Goal: Task Accomplishment & Management: Manage account settings

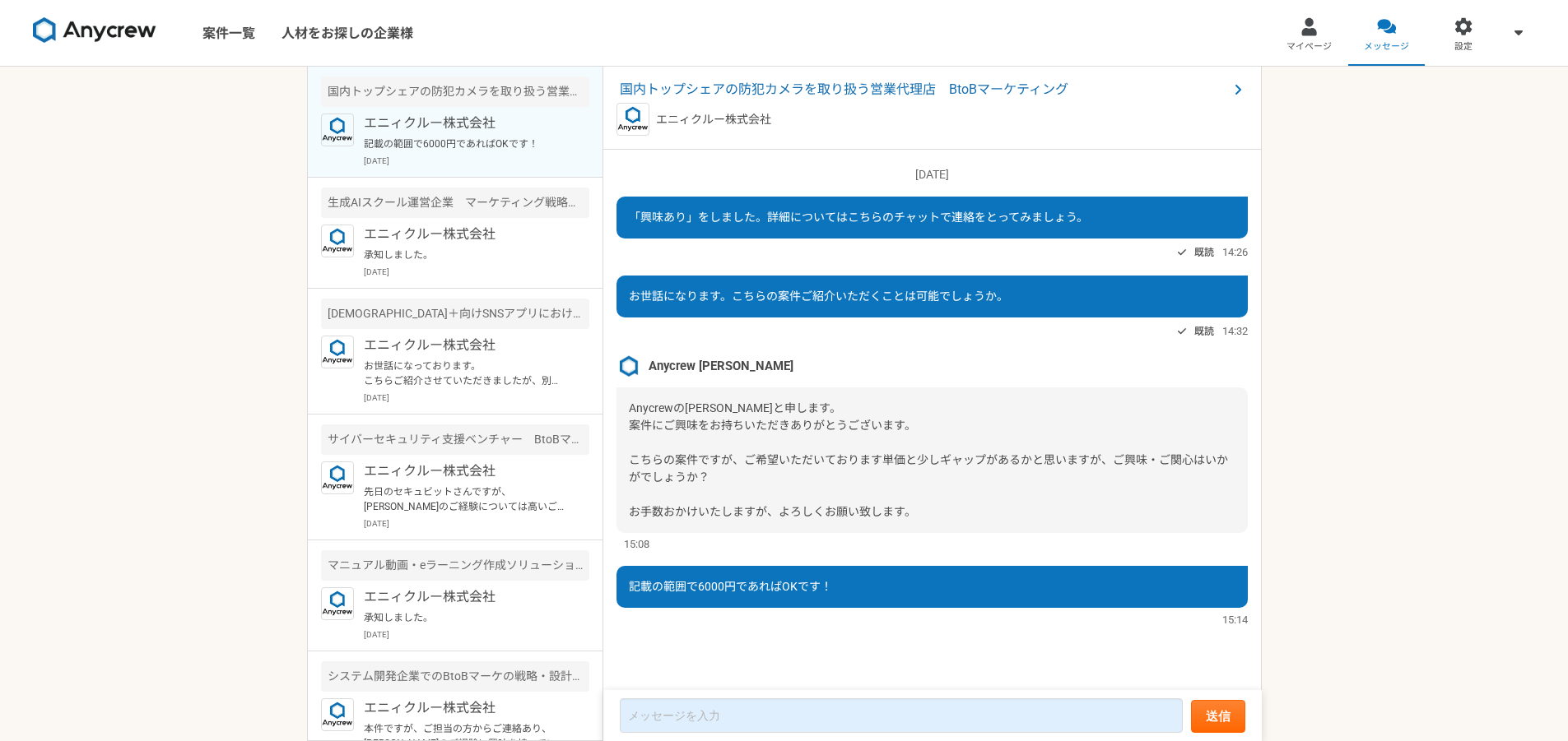
click at [554, 37] on nav "案件一覧 人材をお探しの企業様 マイページ メッセージ 設定" at bounding box center [784, 32] width 1568 height 66
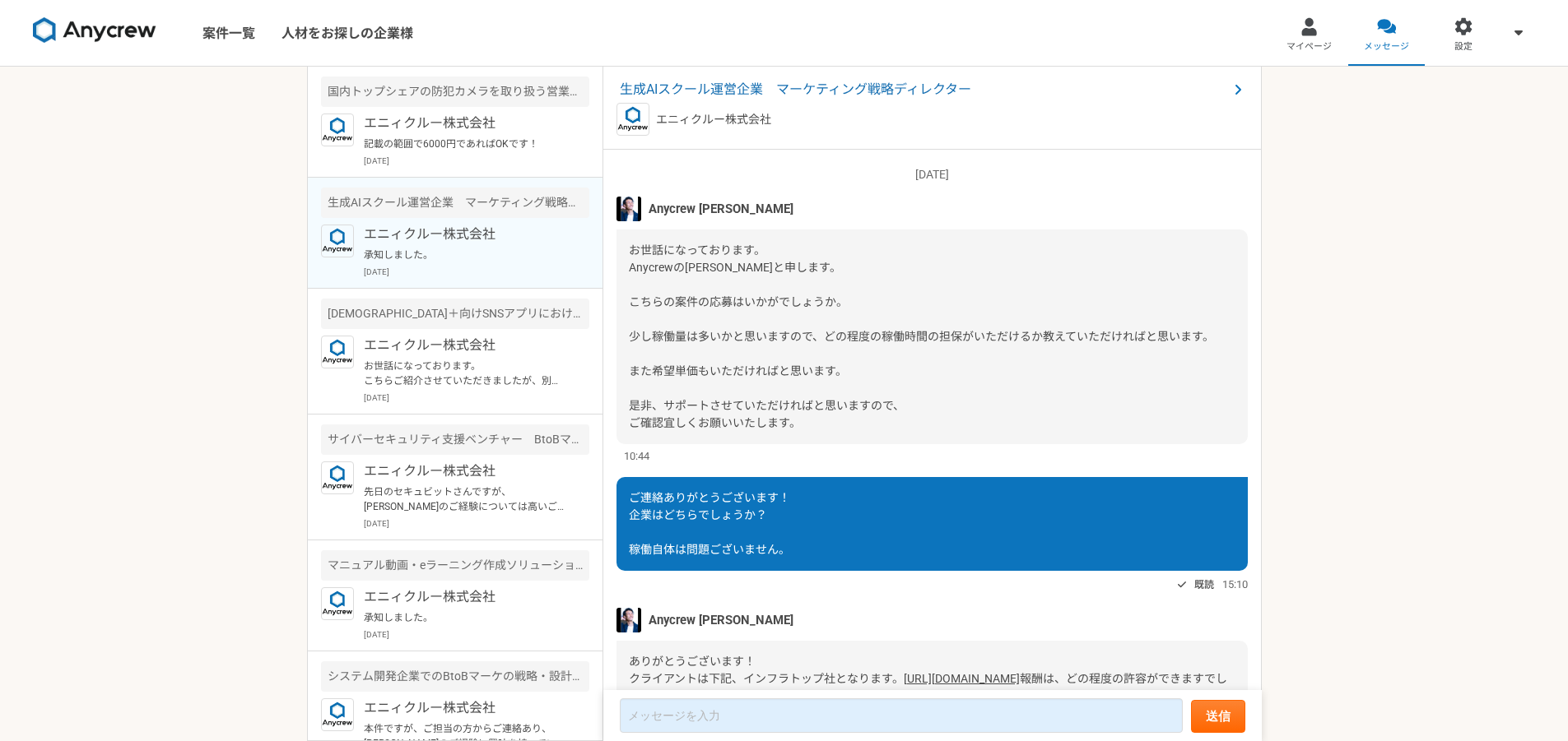
scroll to position [758, 0]
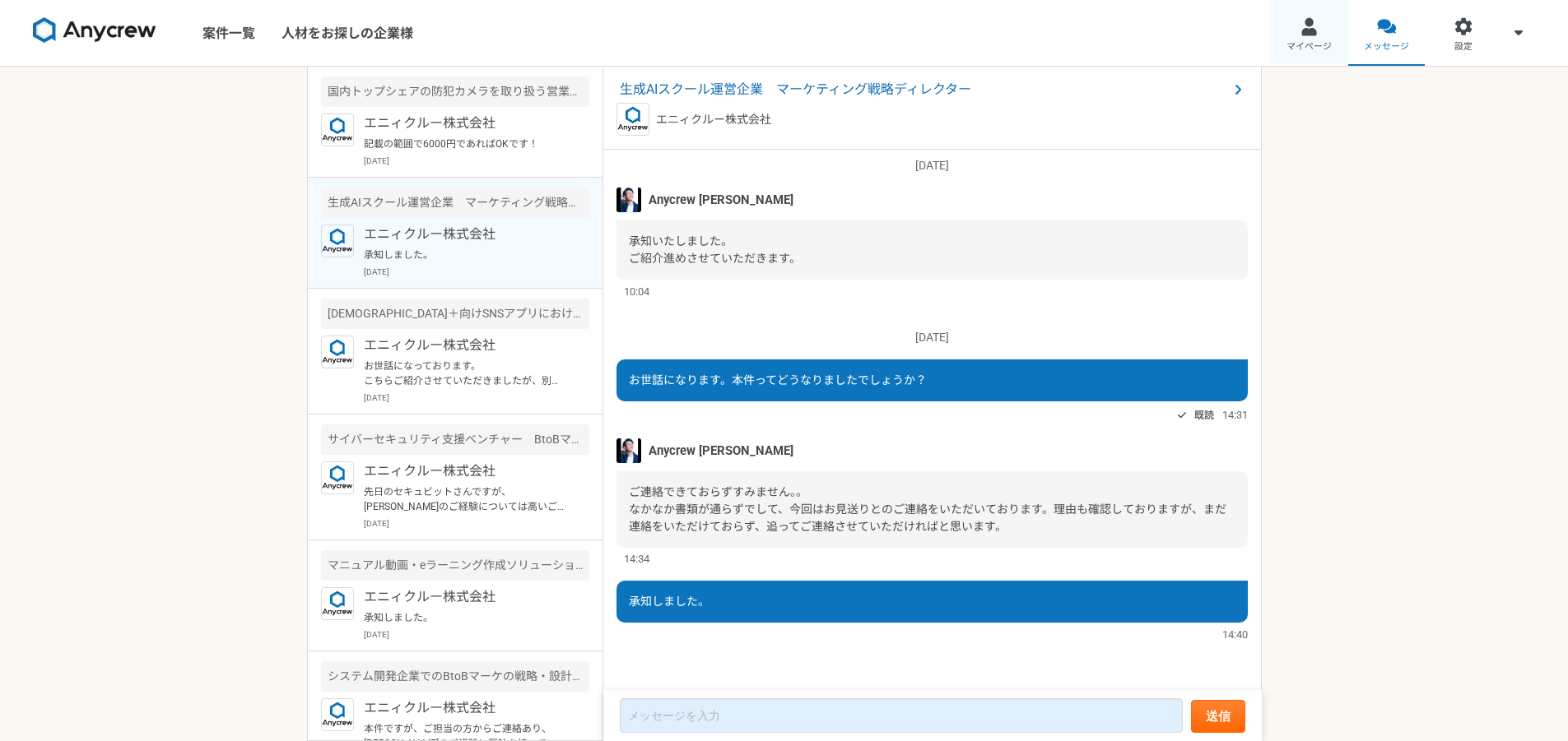
click at [1285, 42] on link "マイページ" at bounding box center [1309, 32] width 77 height 66
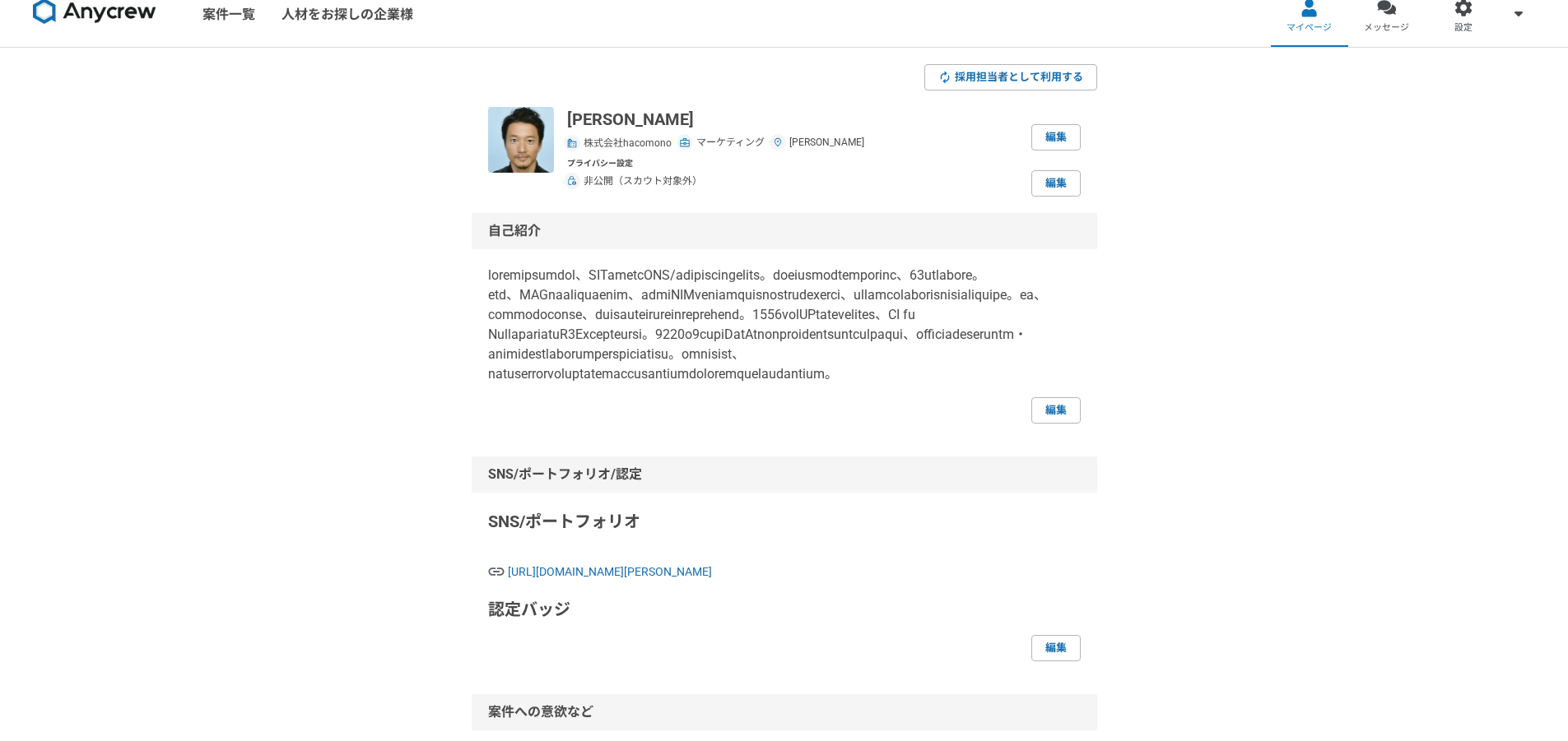
scroll to position [20, 0]
click at [1047, 423] on link "編集" at bounding box center [1055, 410] width 49 height 27
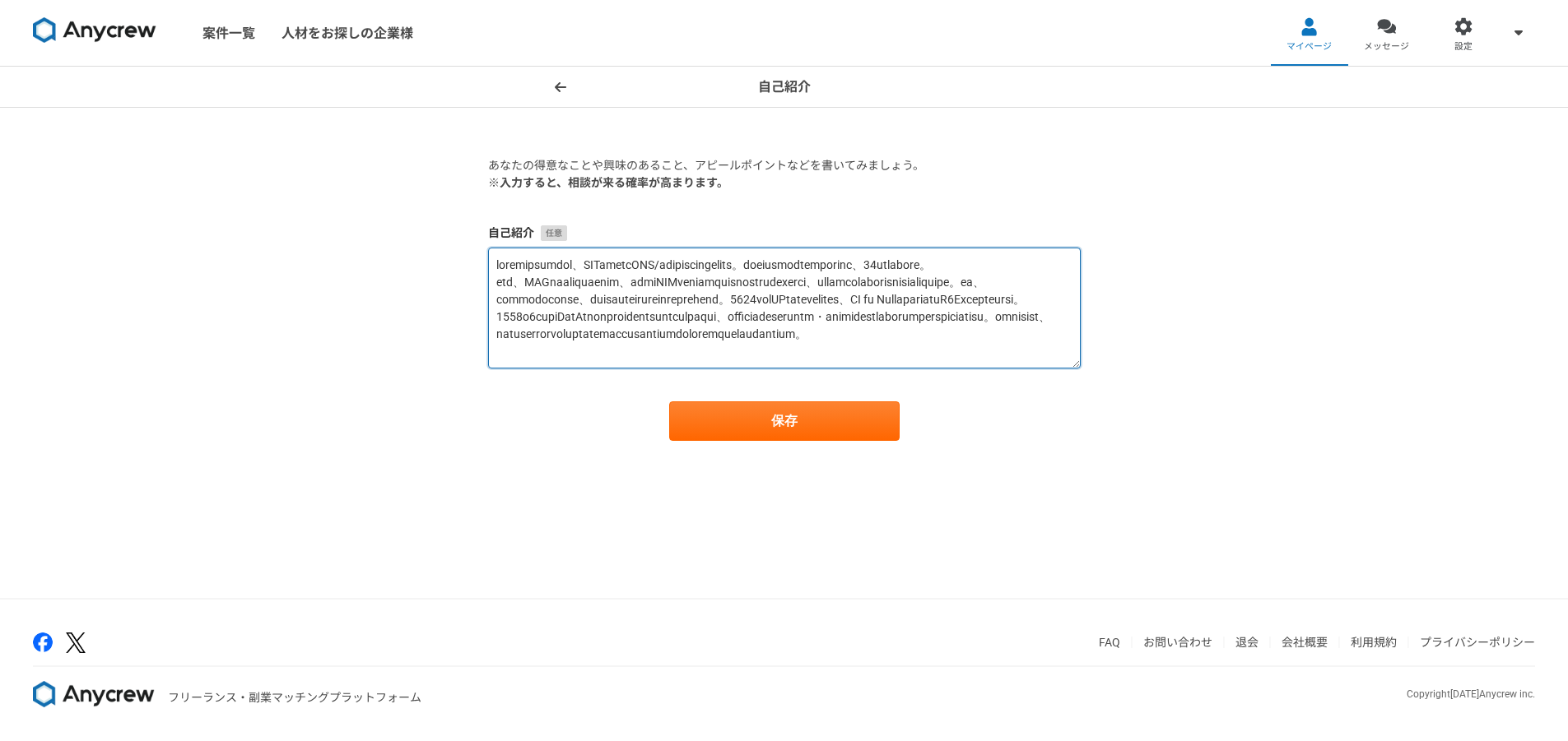
click at [802, 339] on textarea at bounding box center [784, 307] width 593 height 121
paste textarea "lo。ipsumdolorsitametc、24adipisci。 eli、SEDdoeiusmodtem、inciDIDuntutlaboreetdolor…"
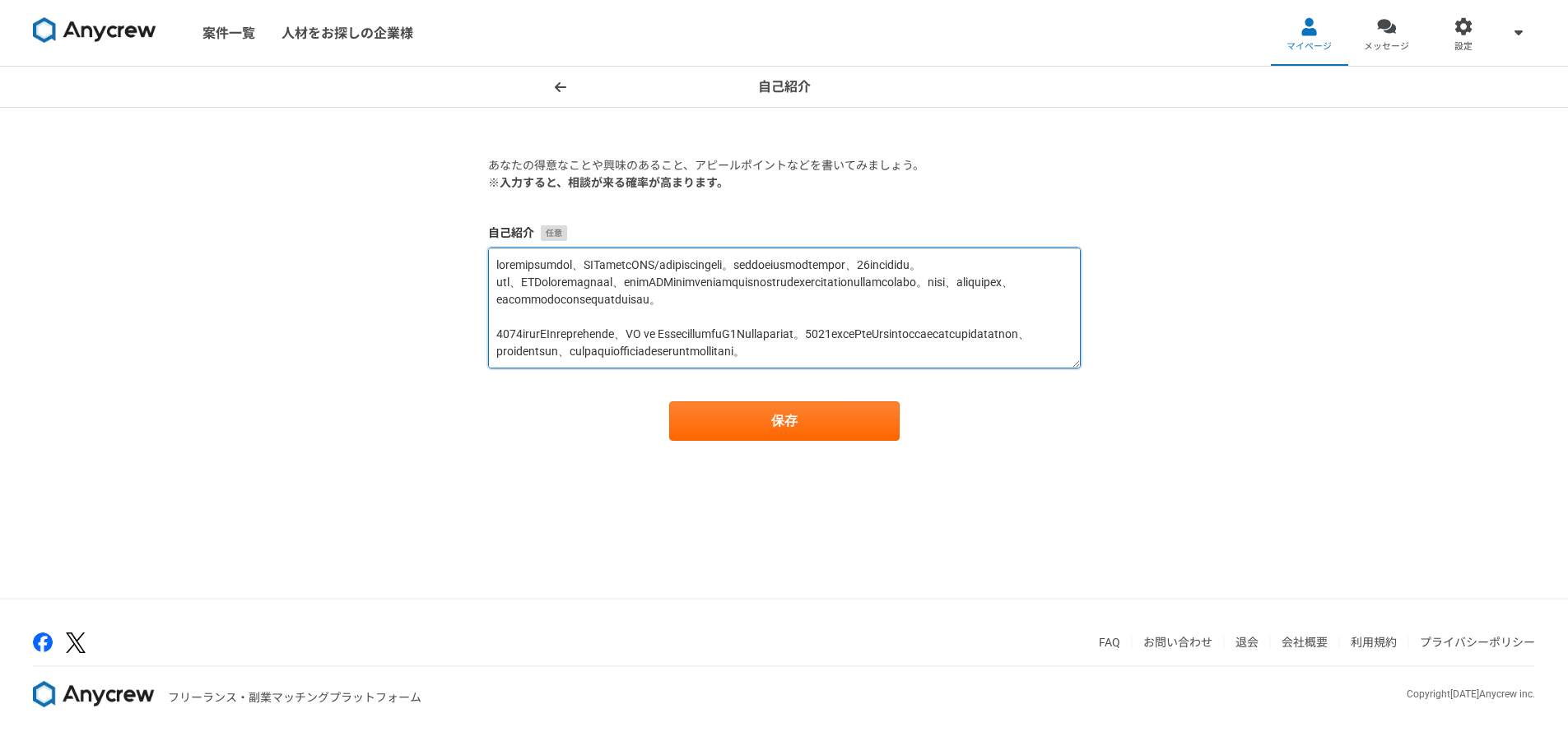
scroll to position [164, 0]
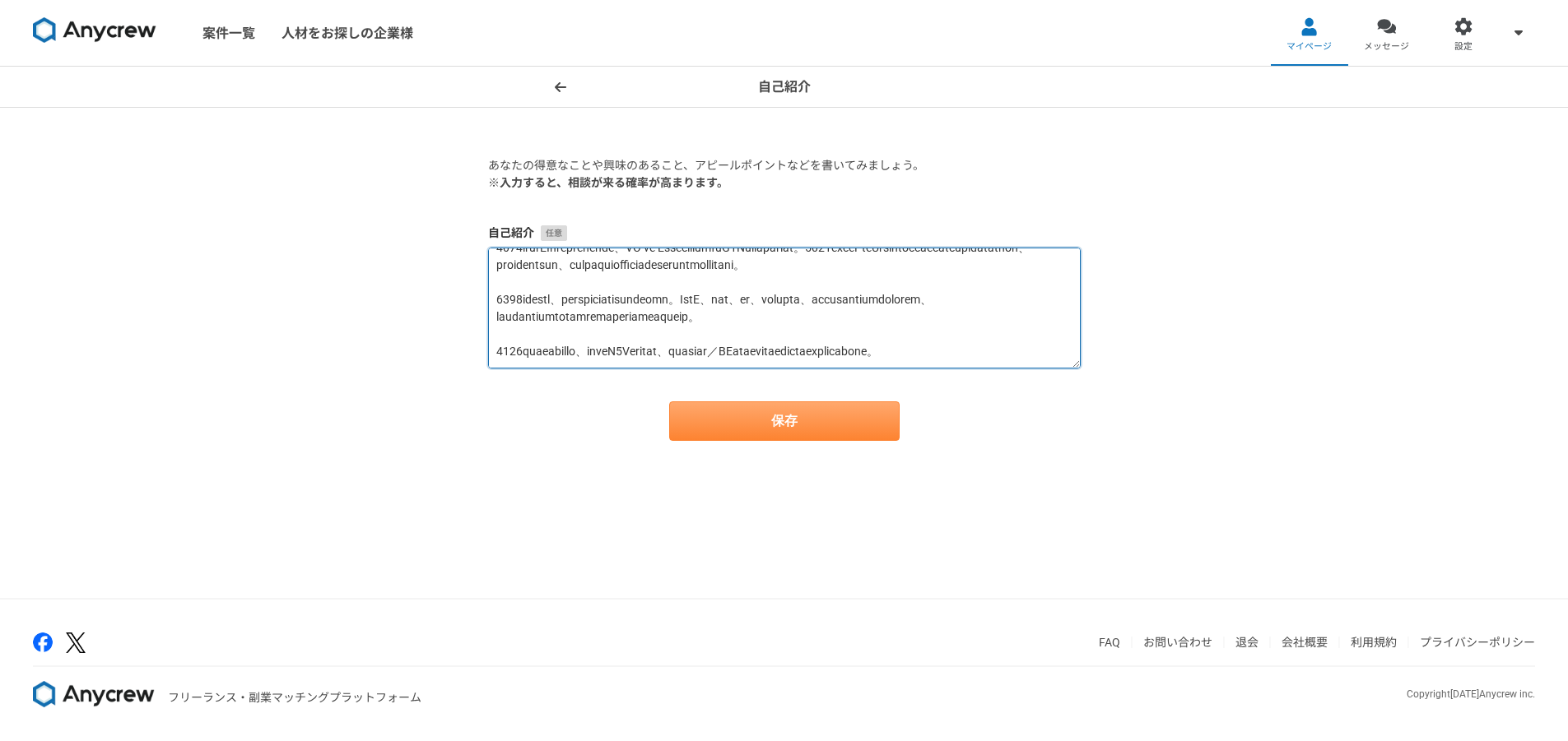
type textarea "loremipsumdol、SITametcONS/adipiscingeli。seddoeiusmodtempor、81incididu。 utl、ETDo…"
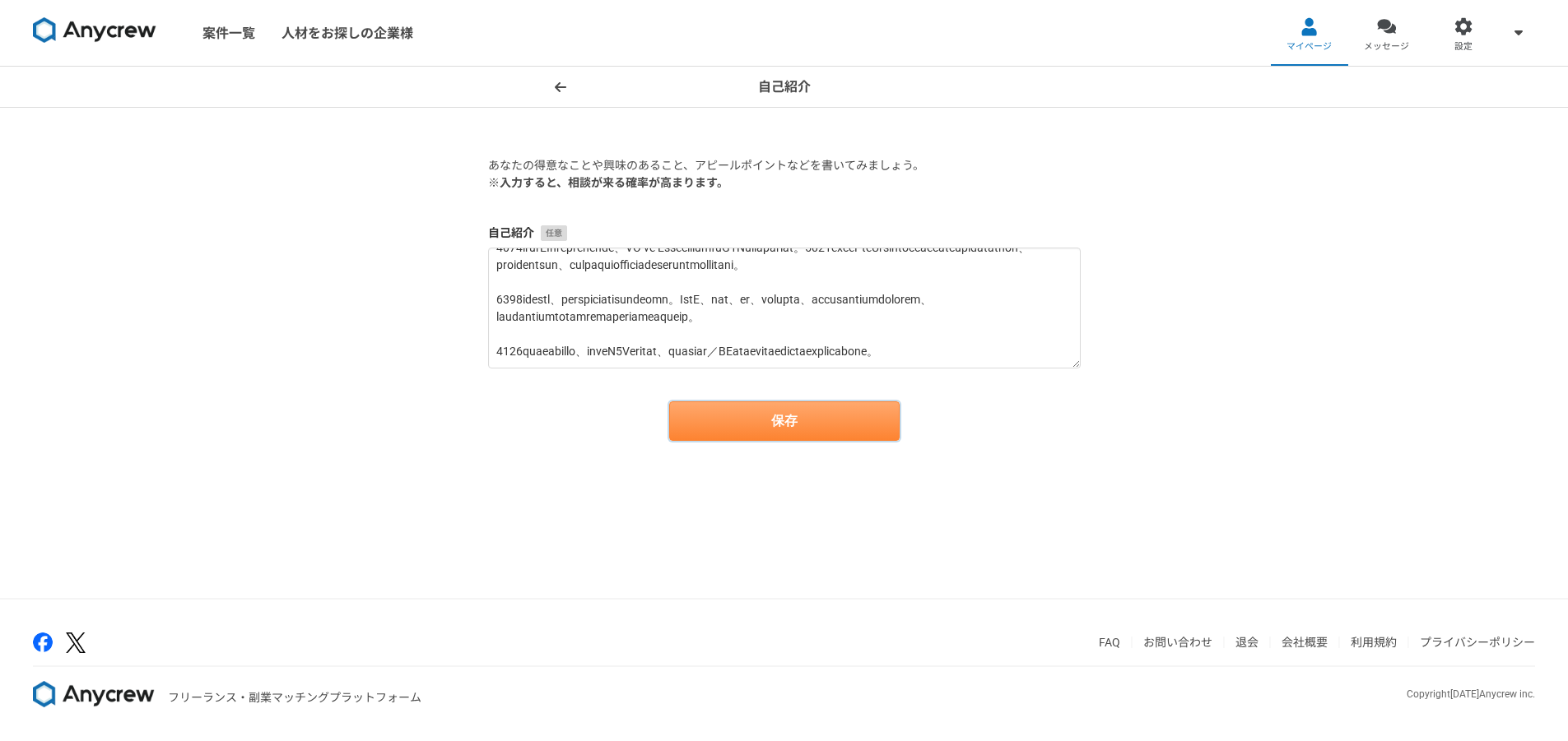
click at [796, 419] on button "保存" at bounding box center [784, 420] width 231 height 39
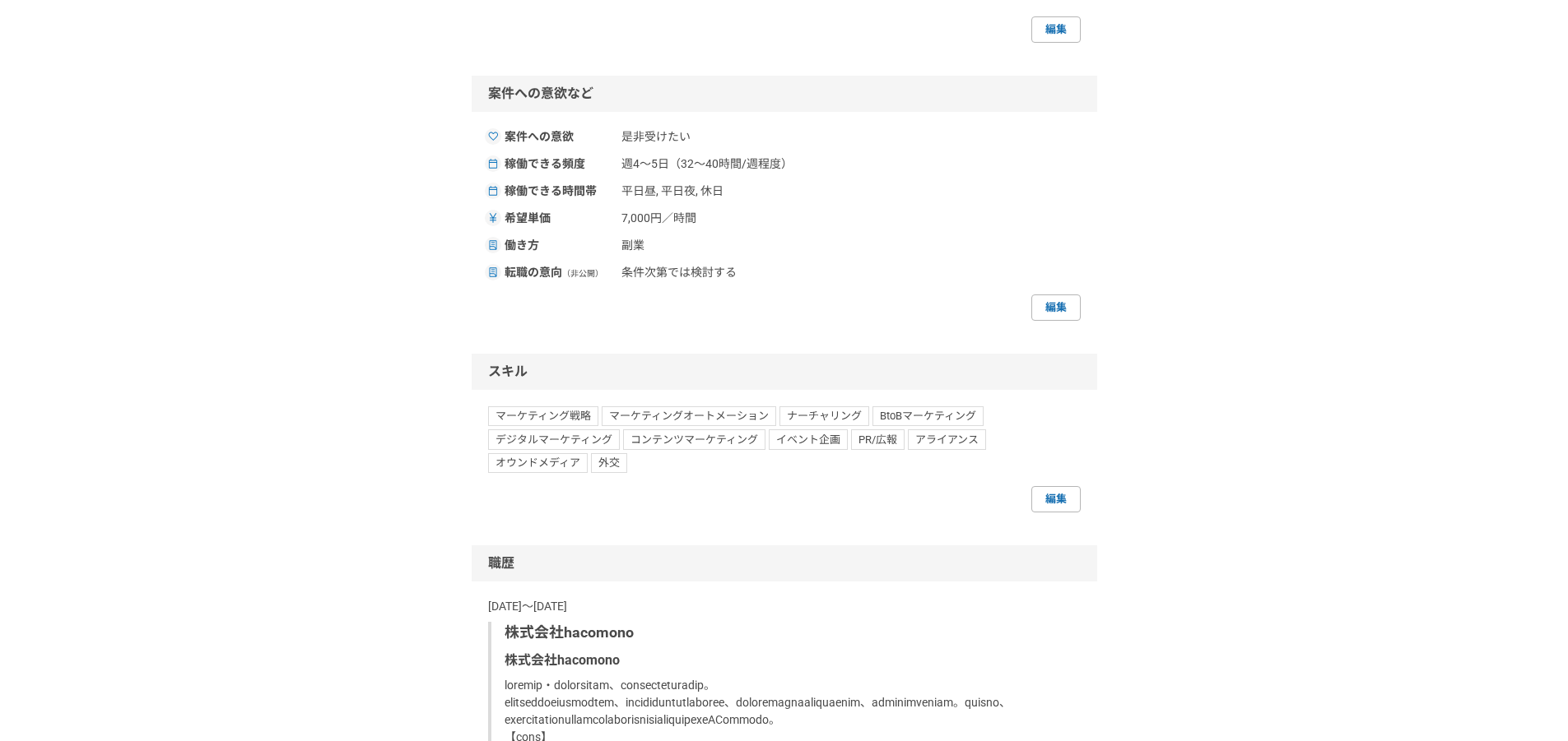
scroll to position [624, 0]
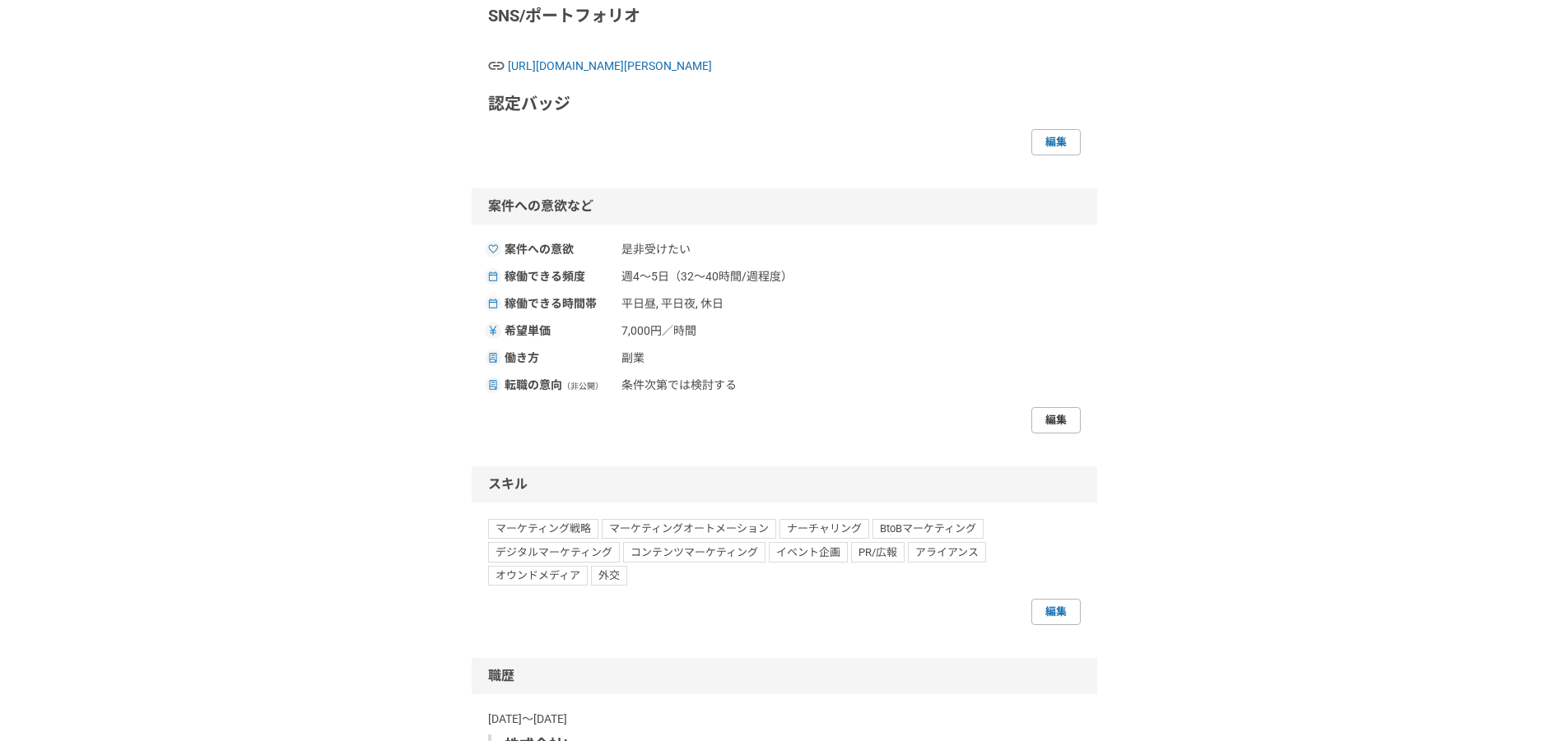
click at [1056, 434] on link "編集" at bounding box center [1055, 420] width 49 height 27
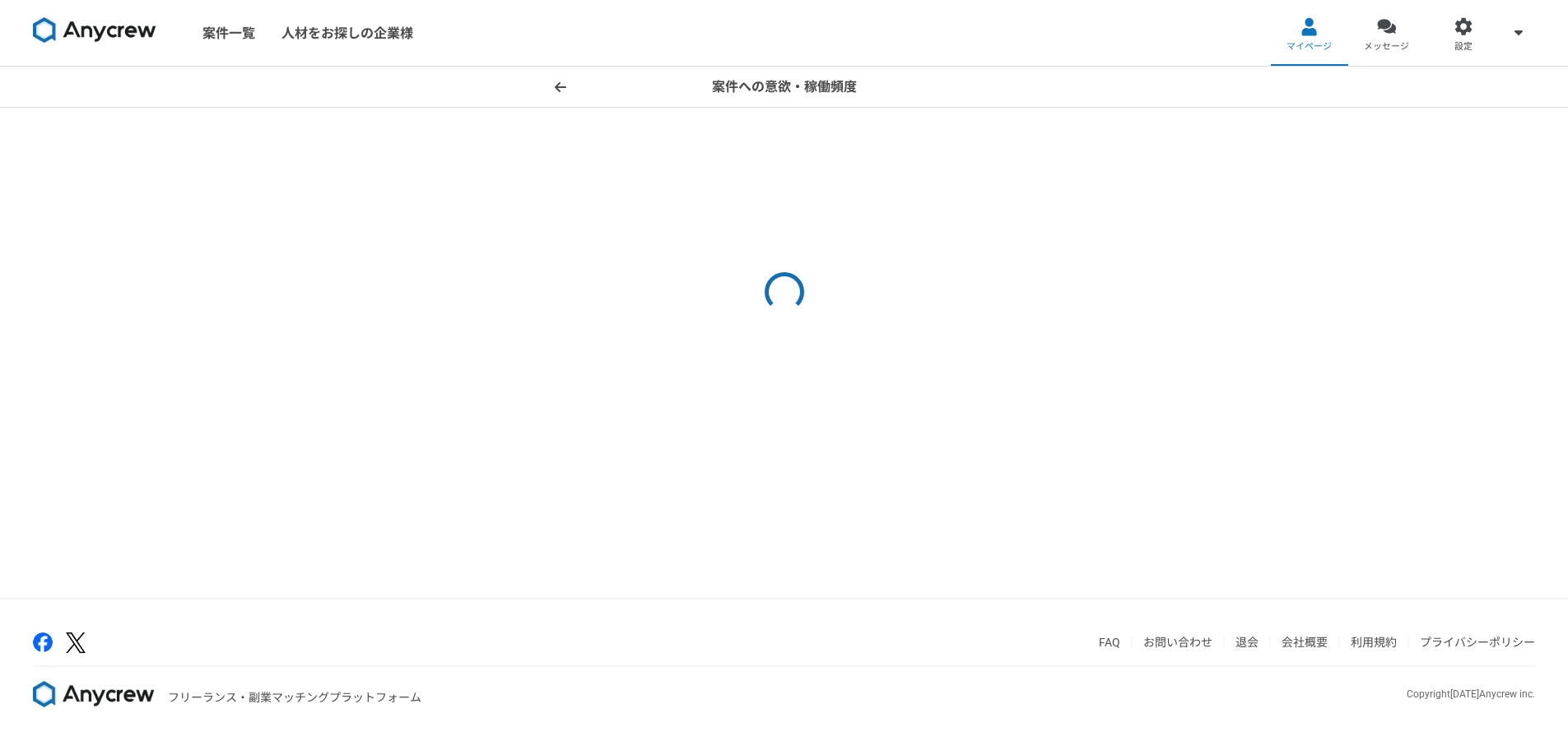
select select "sidejob"
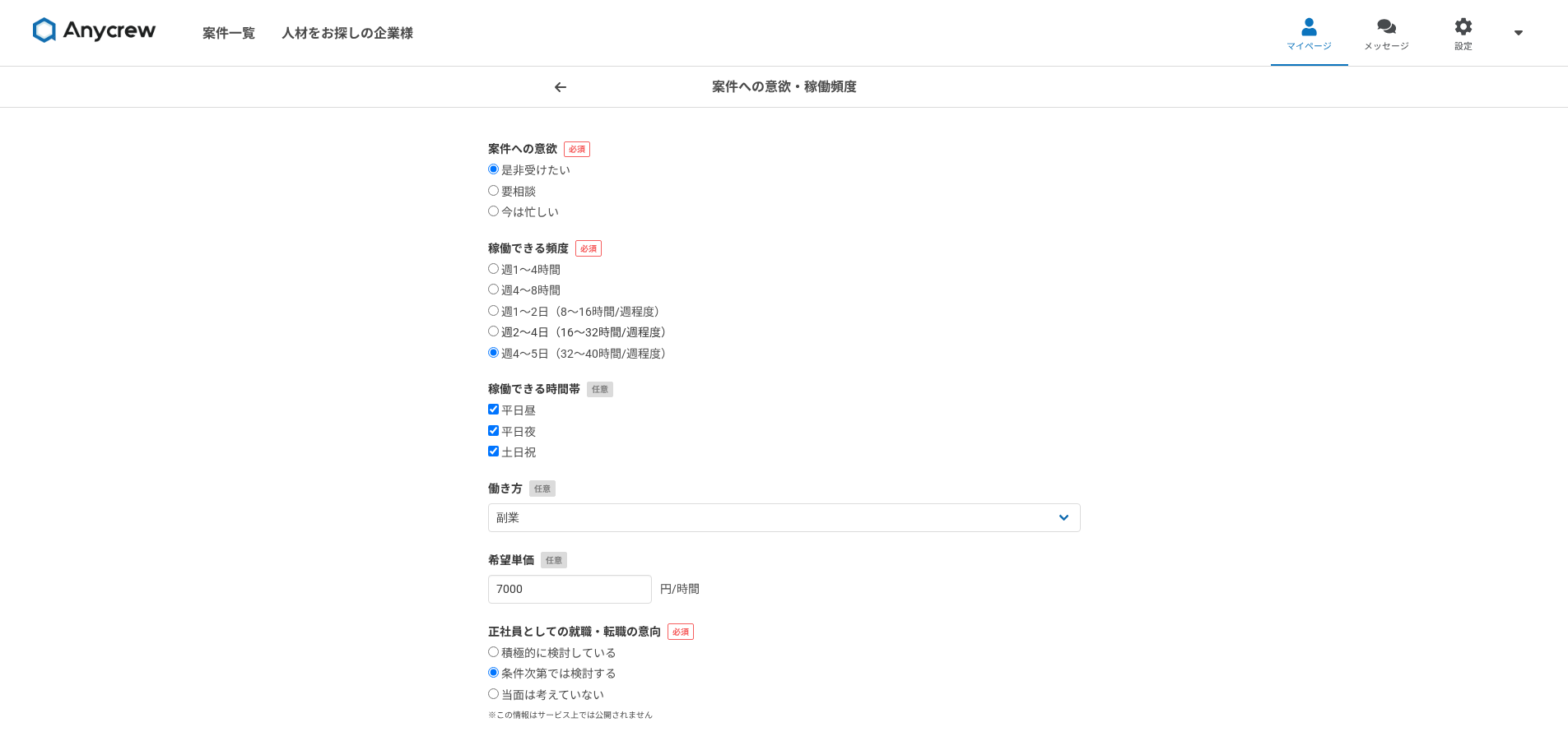
click at [530, 327] on label "週2〜4日（16〜32時間/週程度）" at bounding box center [580, 333] width 184 height 15
click at [499, 327] on input "週2〜4日（16〜32時間/週程度）" at bounding box center [493, 331] width 11 height 11
radio input "true"
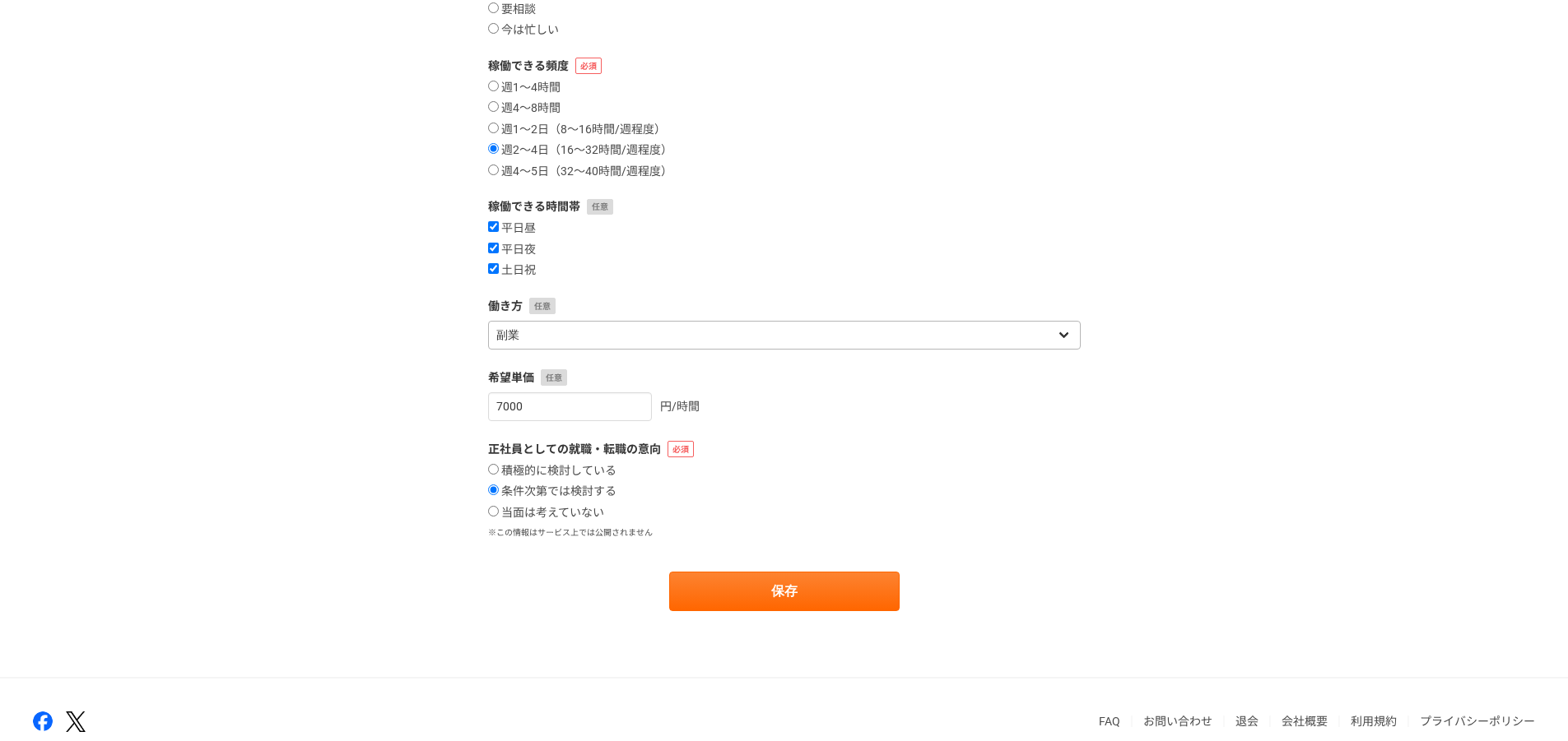
scroll to position [189, 0]
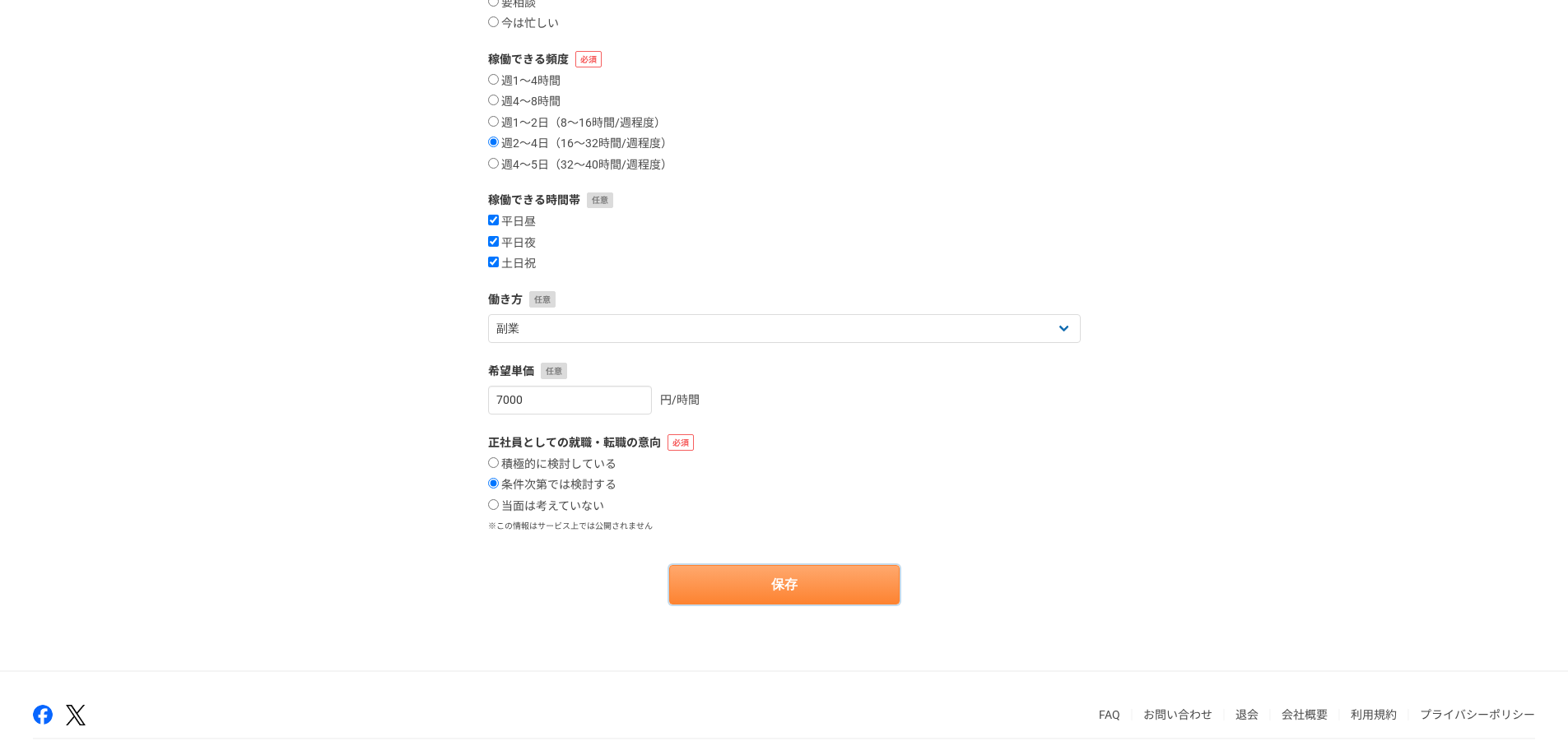
click at [719, 574] on button "保存" at bounding box center [784, 584] width 231 height 39
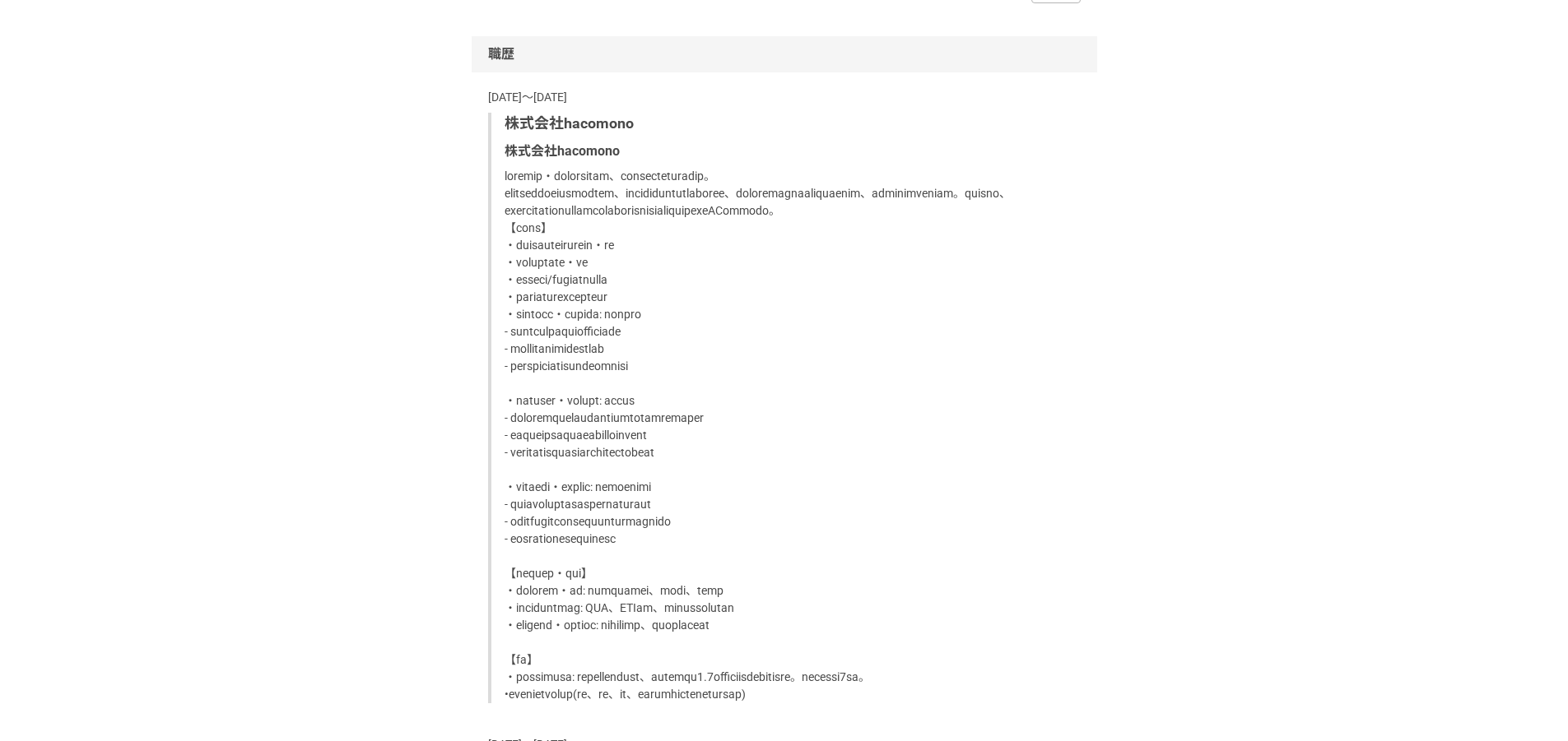
scroll to position [1180, 0]
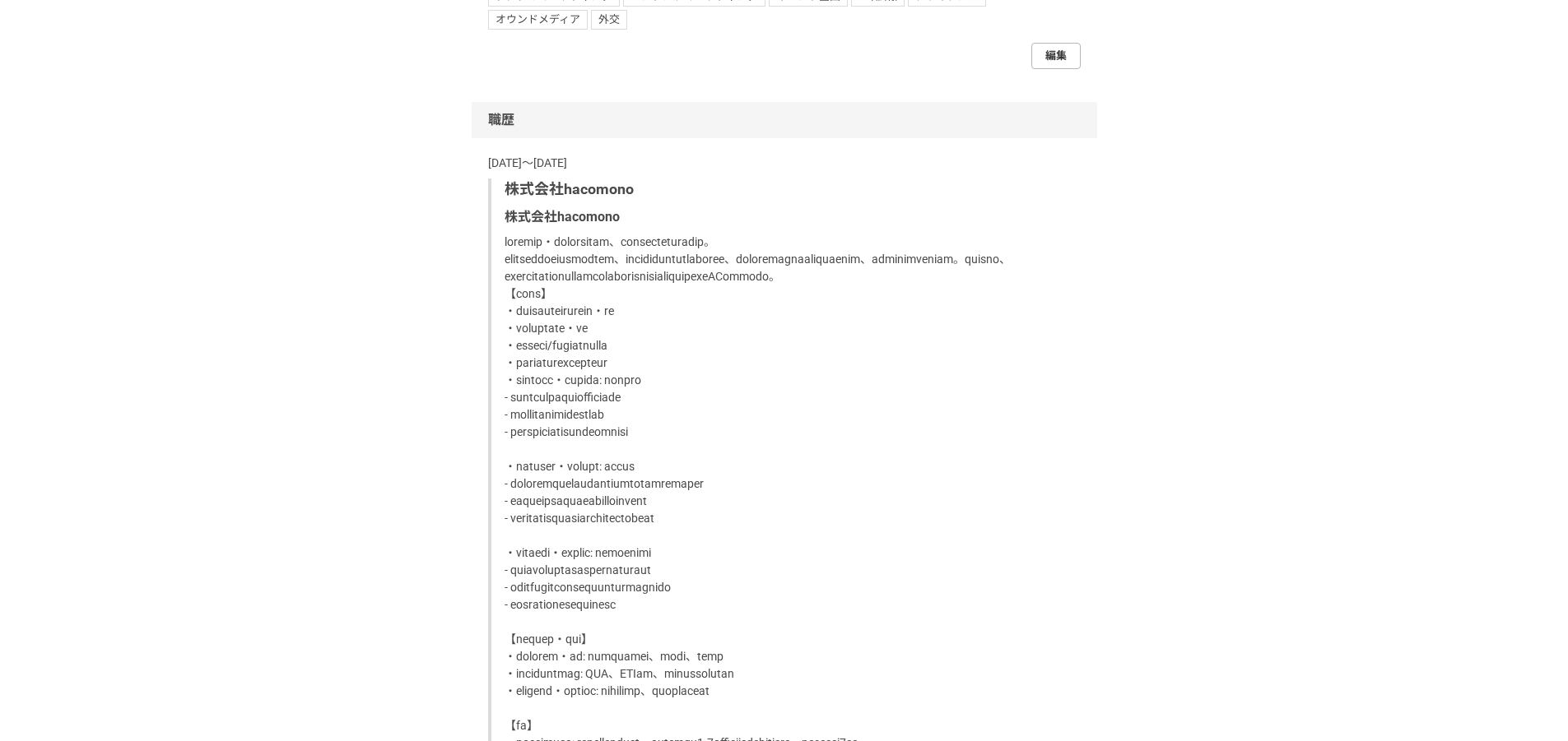
click at [1055, 69] on link "編集" at bounding box center [1055, 56] width 49 height 27
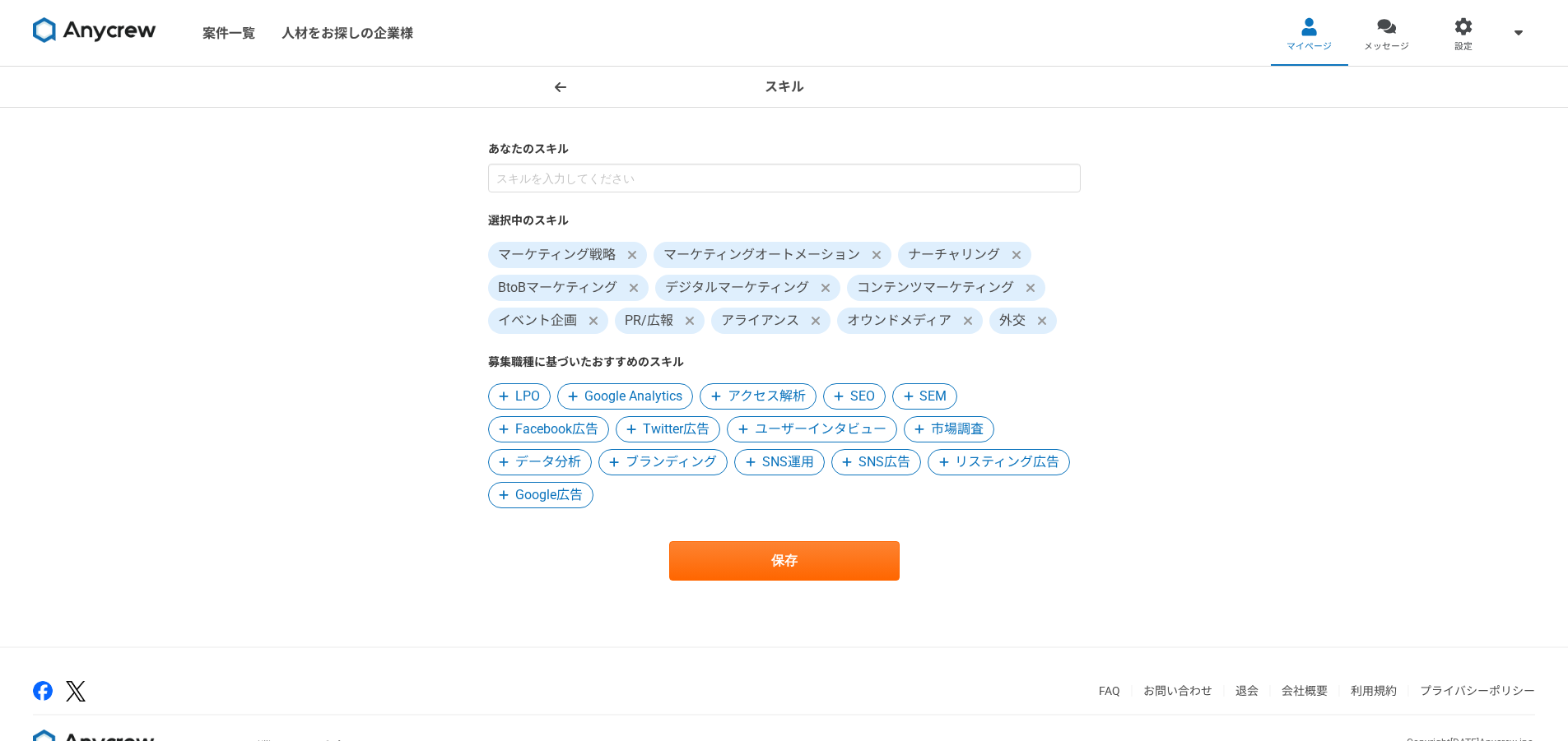
scroll to position [12, 0]
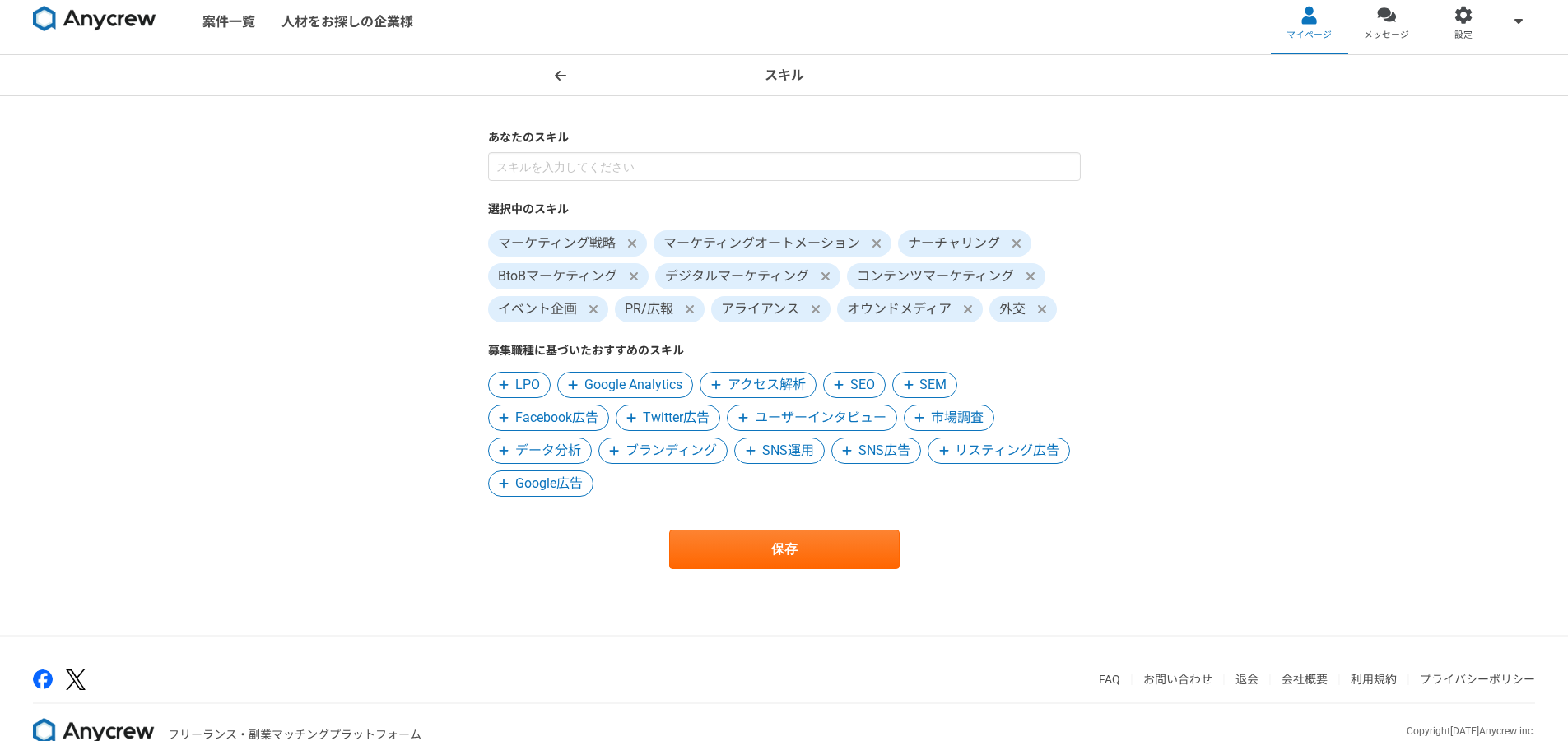
click at [671, 309] on span "PR/広報" at bounding box center [649, 310] width 48 height 20
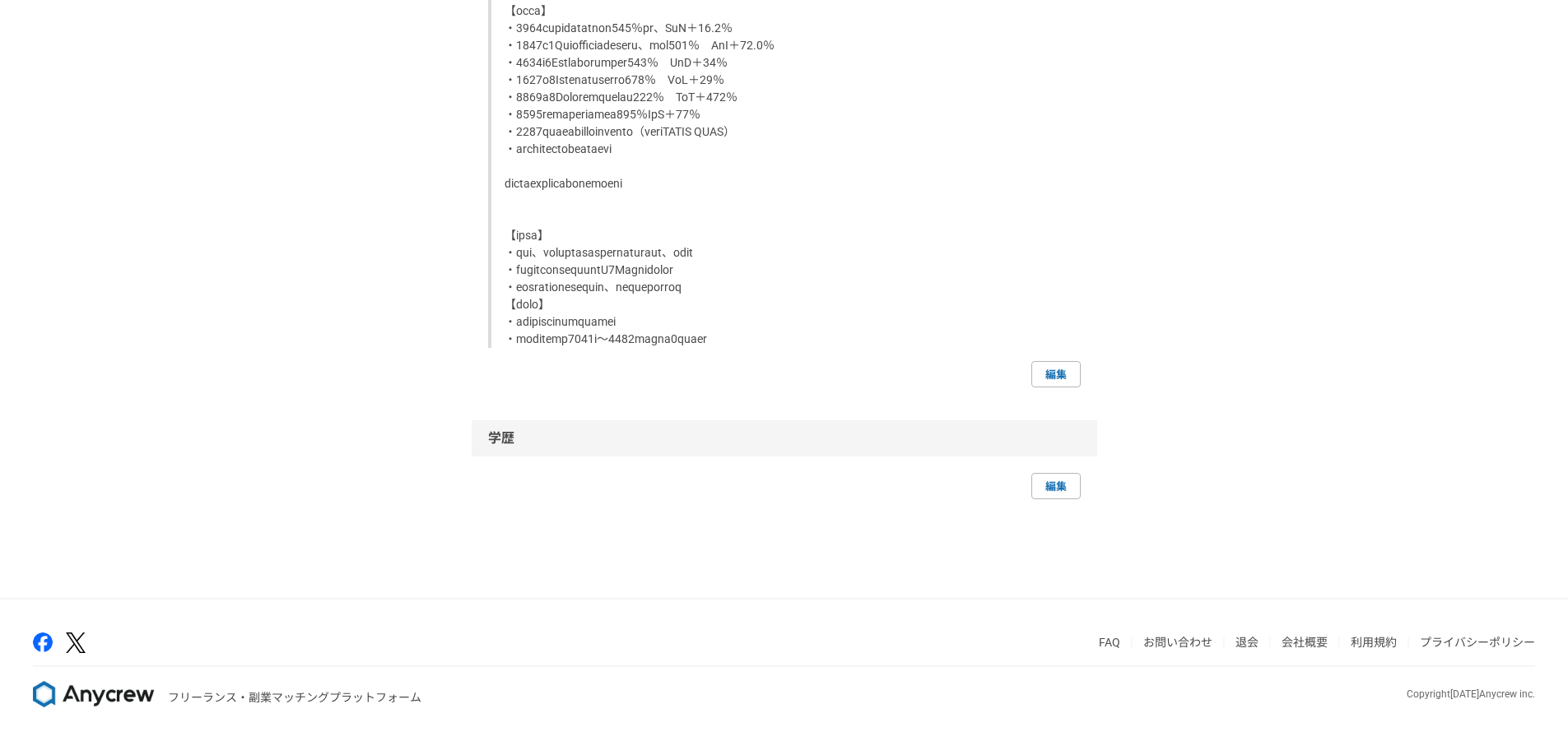
scroll to position [5082, 0]
click at [1053, 375] on link "編集" at bounding box center [1055, 375] width 49 height 27
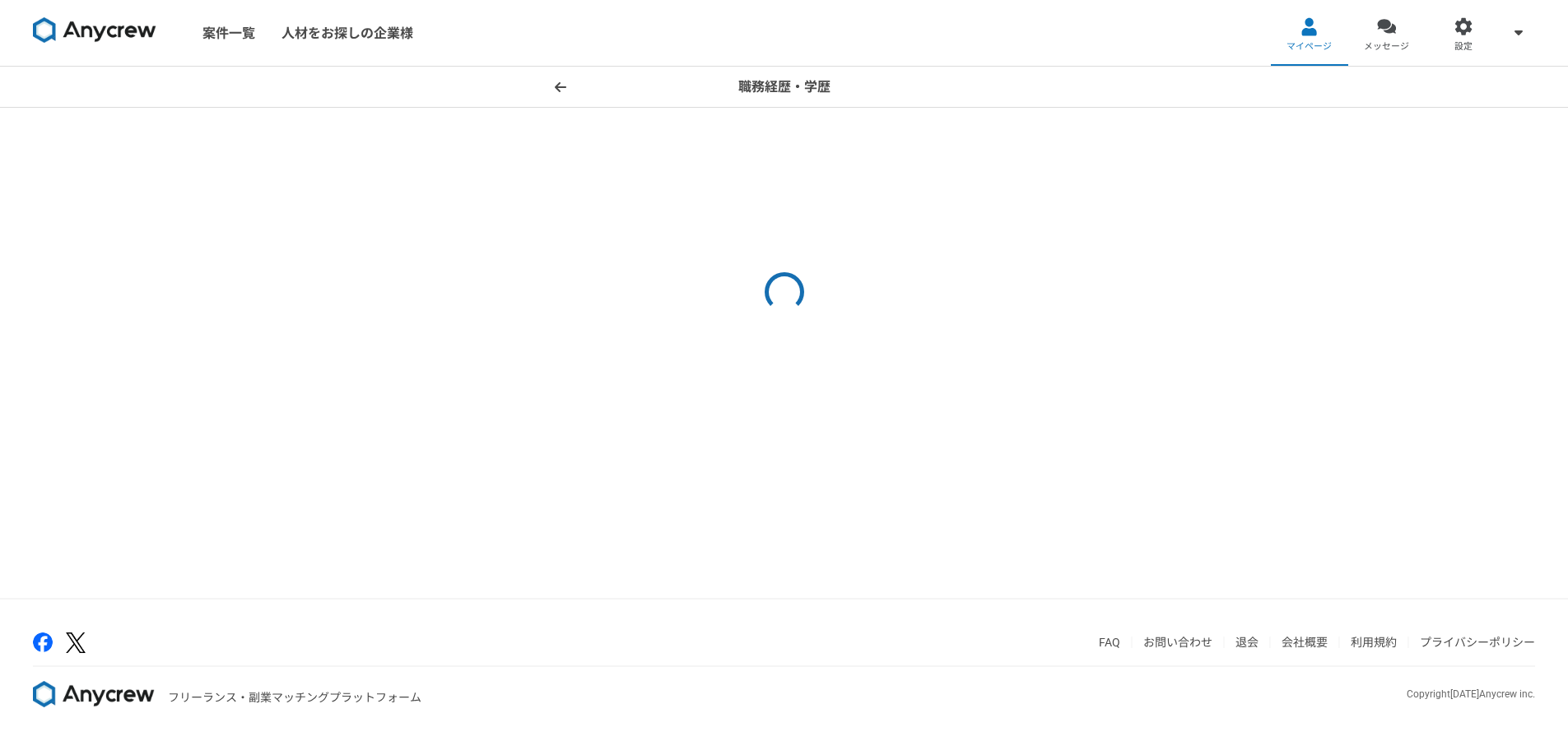
select select "[DATE]"
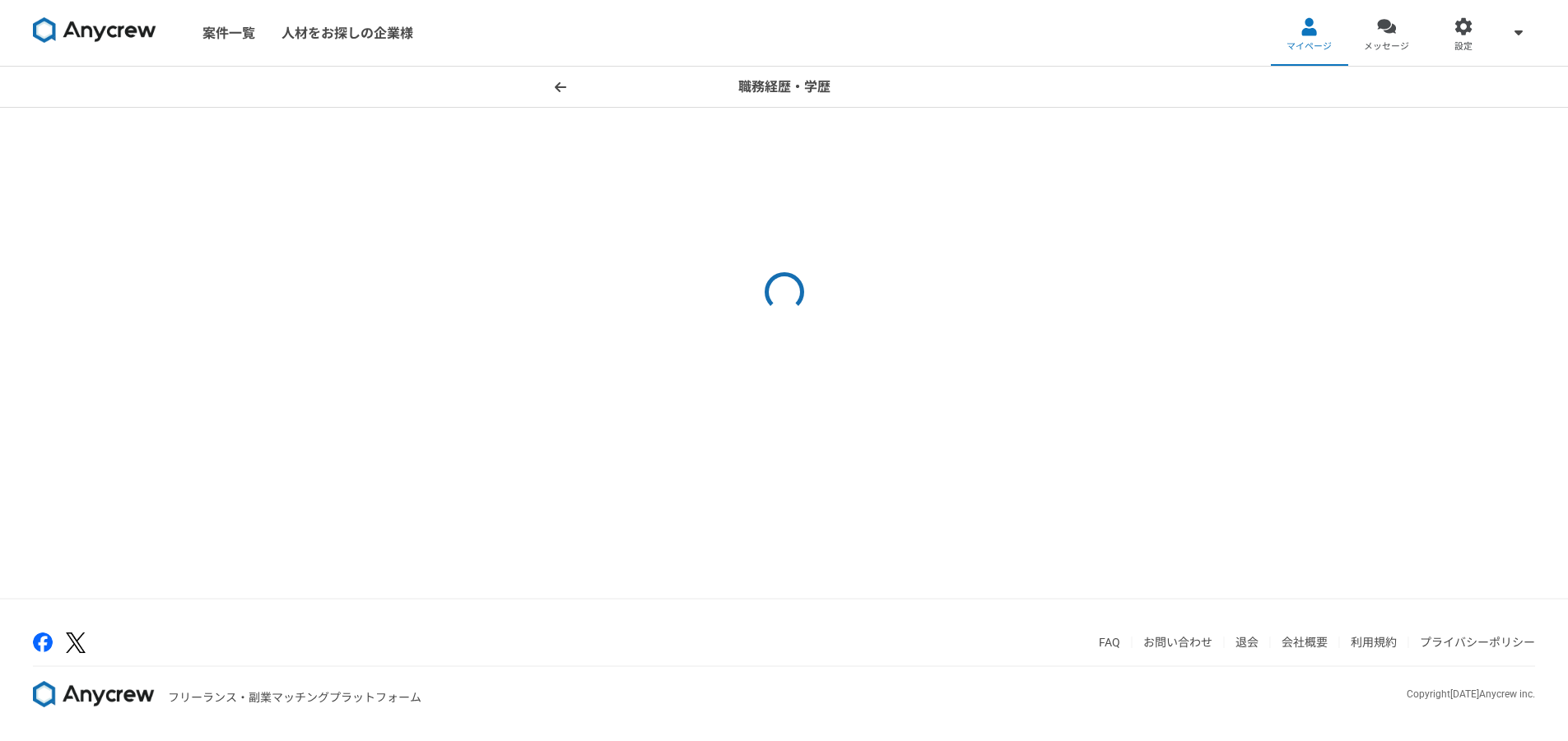
select select "[DATE]"
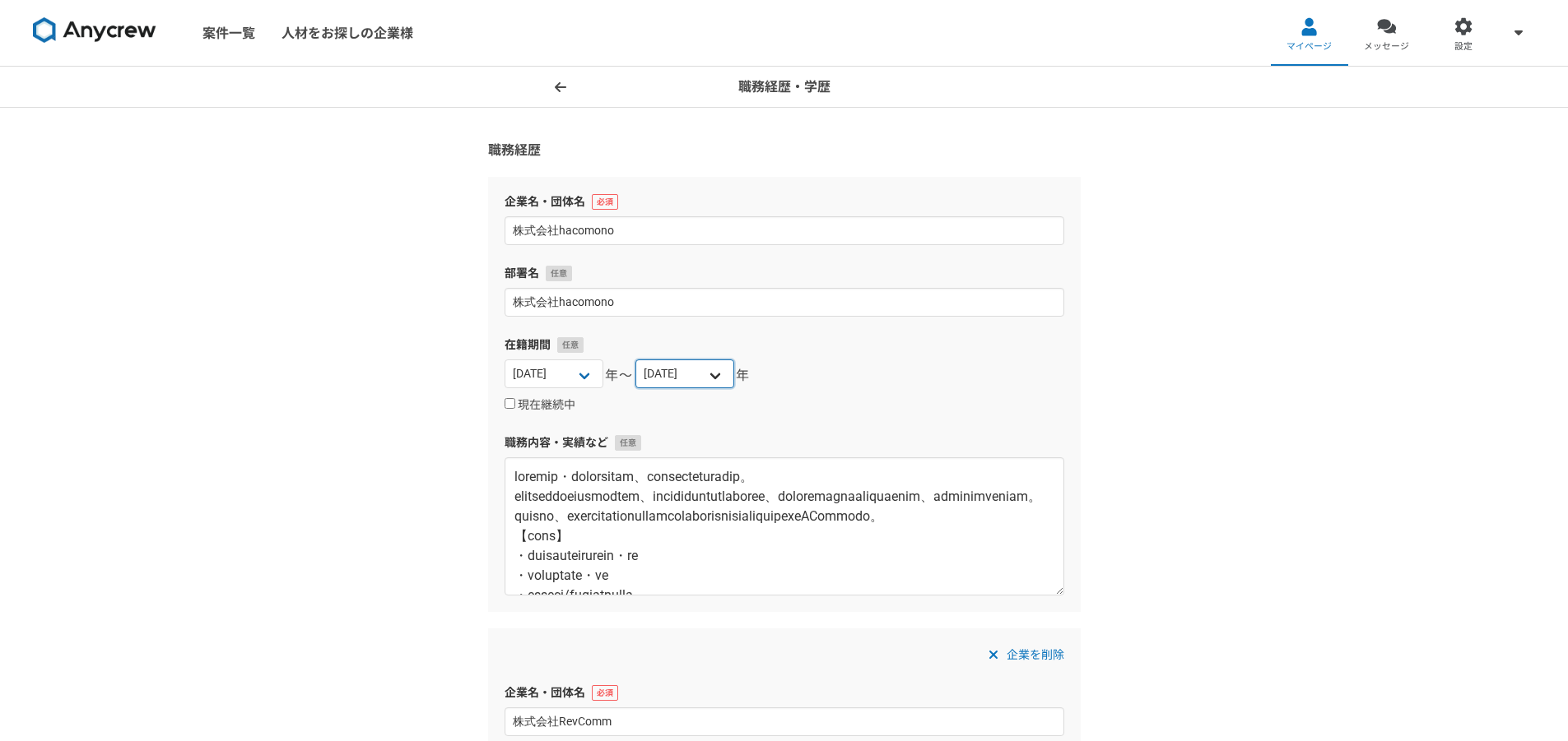
click at [693, 372] on select "[DATE] [DATE] [DATE] [DATE] [DATE] [DATE] [DATE] [DATE] [DATE] [DATE] [DATE] [D…" at bounding box center [684, 374] width 99 height 29
click at [550, 87] on span at bounding box center [560, 87] width 20 height 20
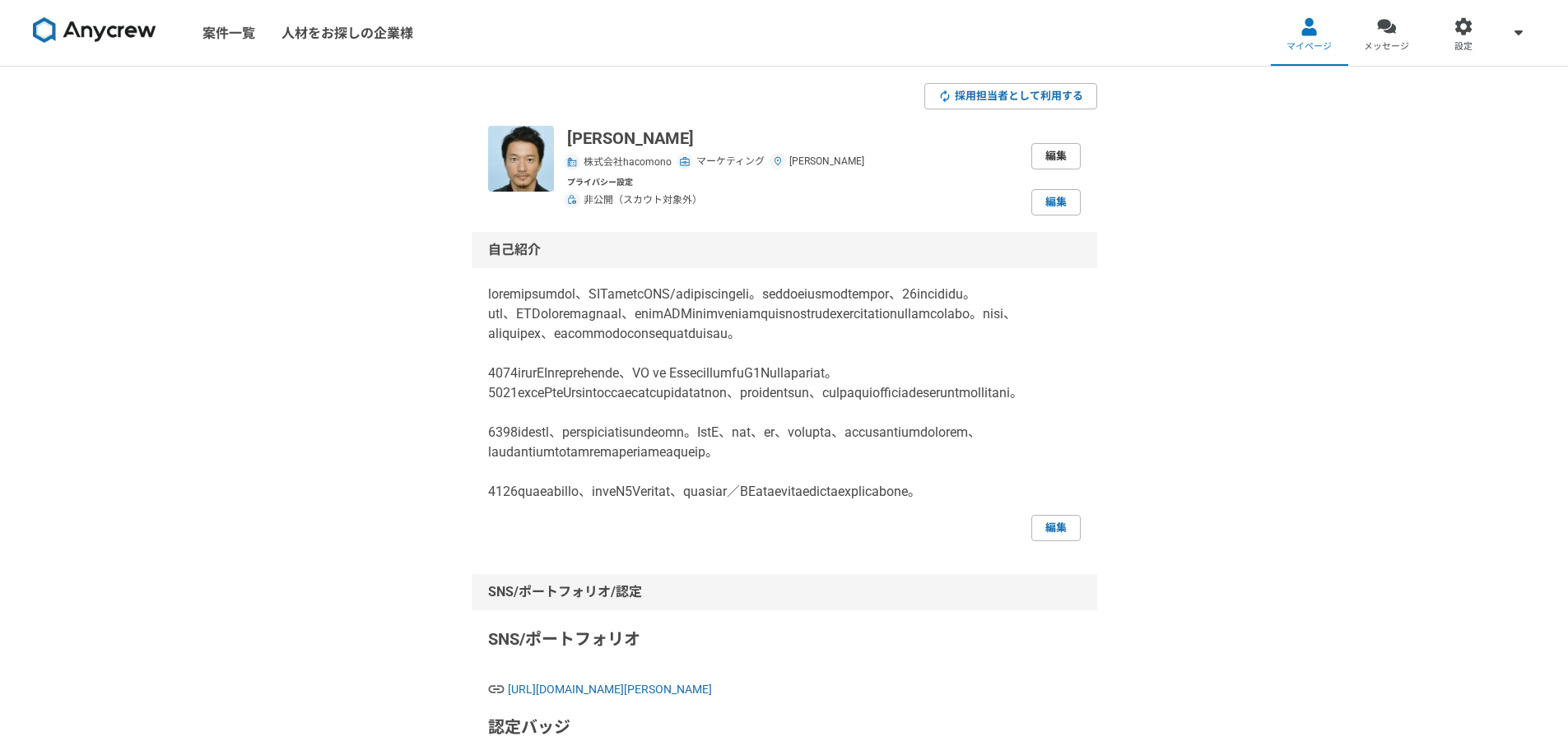
click at [1068, 152] on link "編集" at bounding box center [1055, 157] width 49 height 27
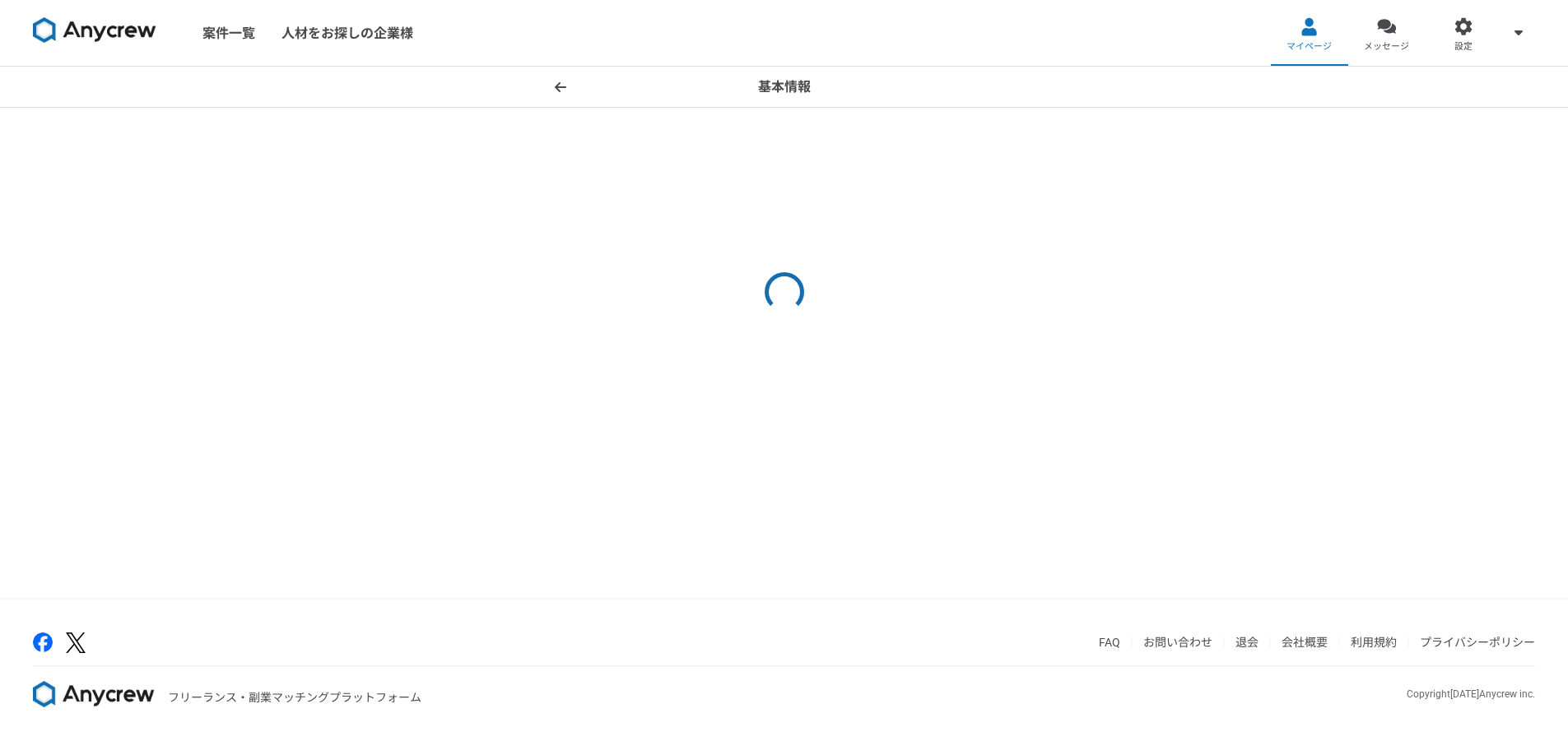
select select "13"
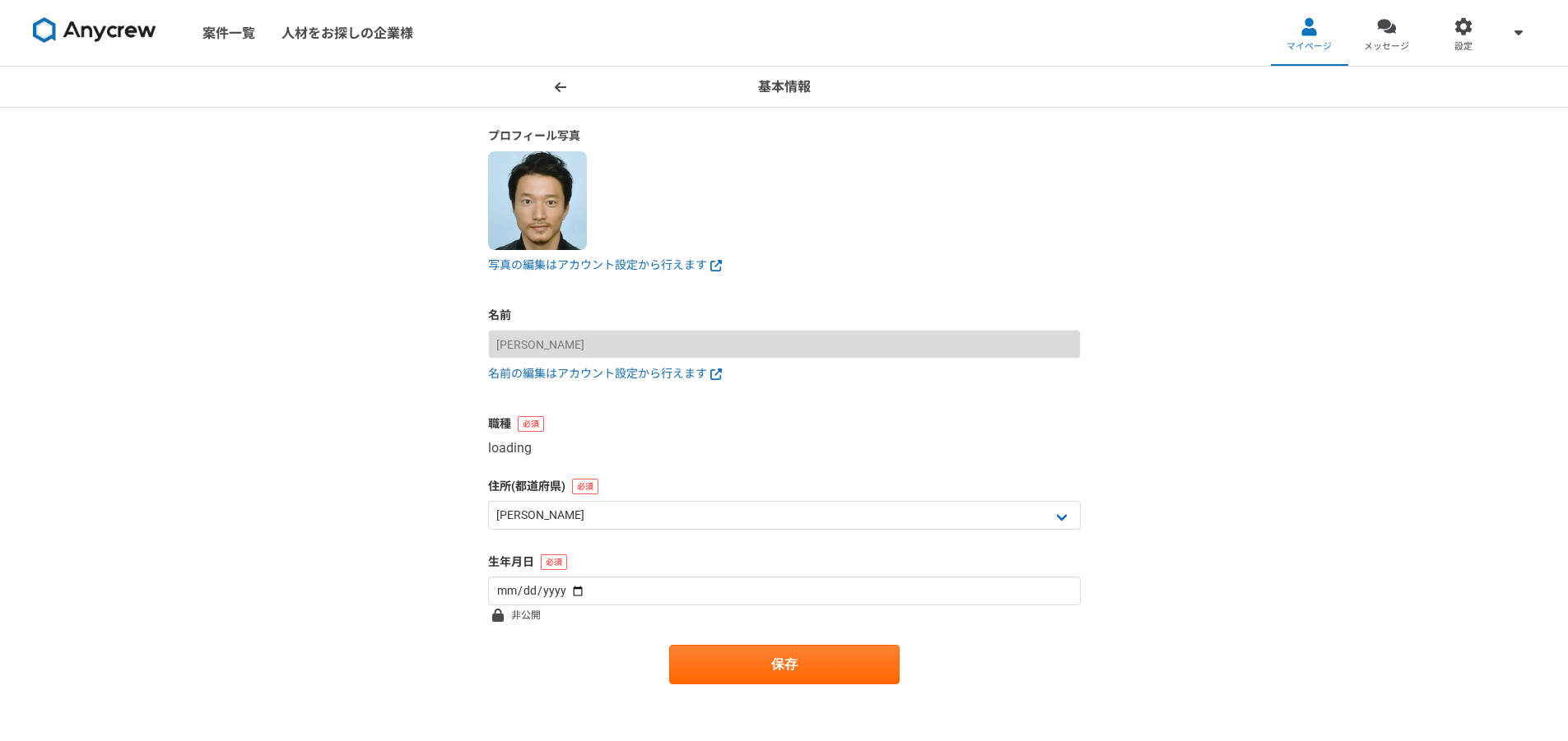
select select "5"
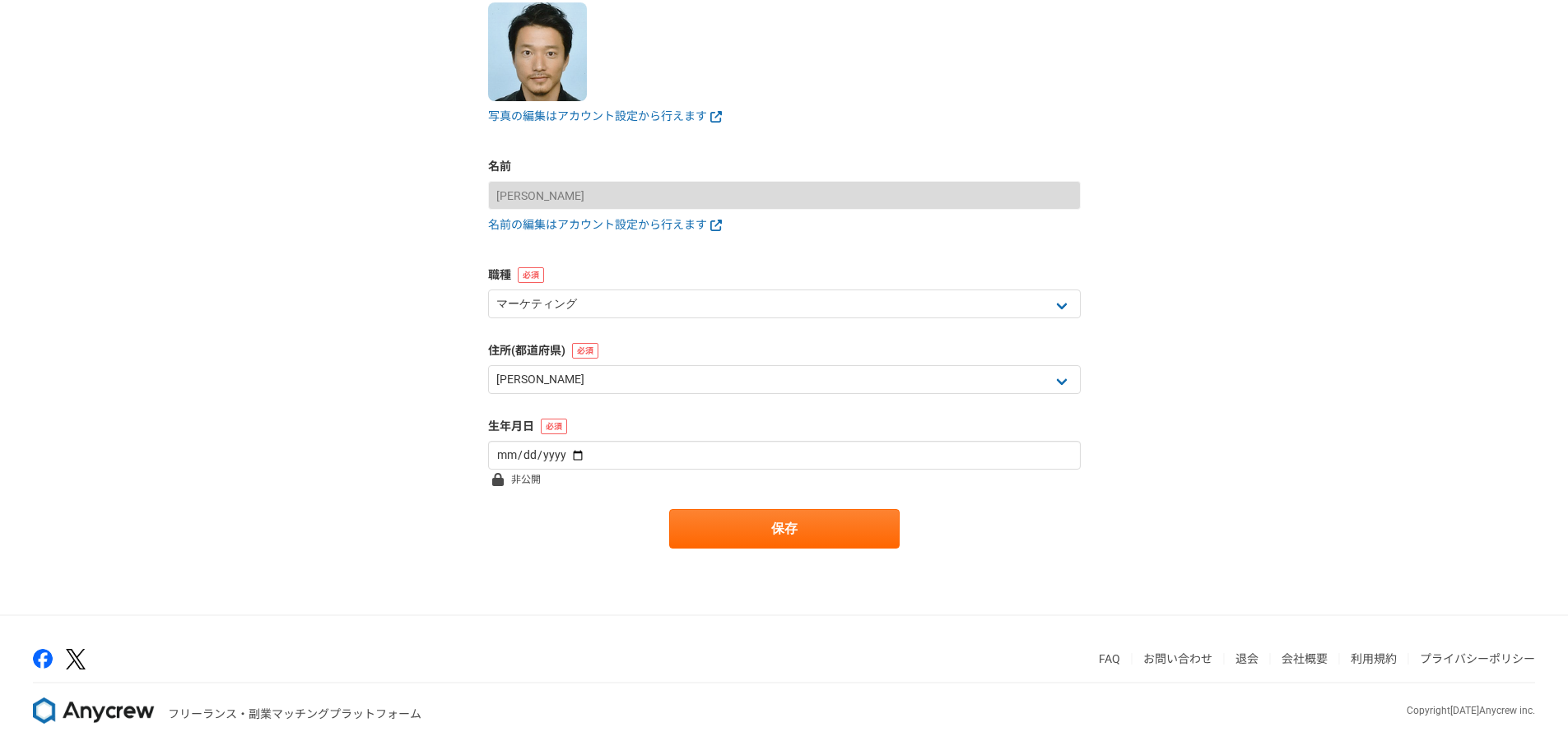
scroll to position [166, 0]
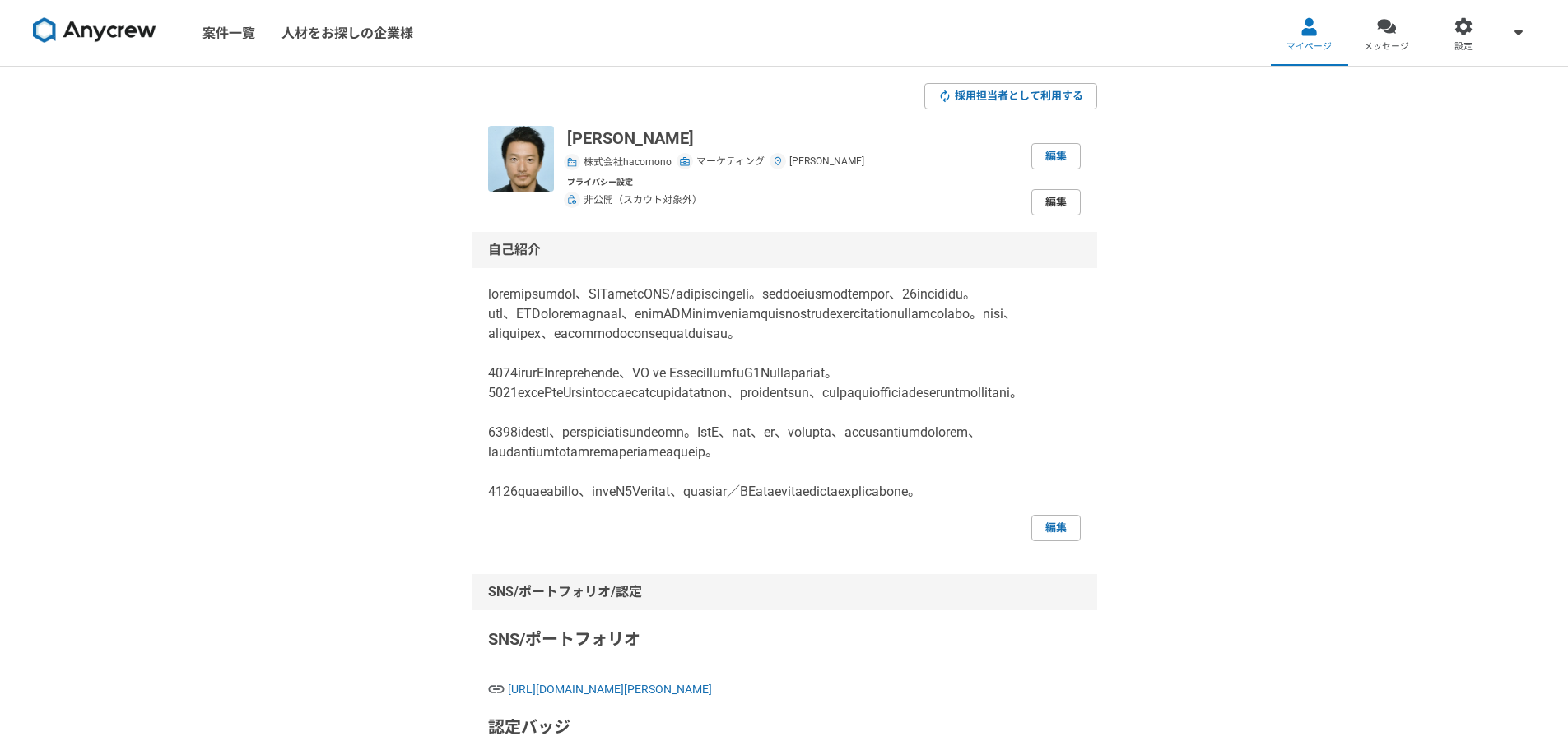
click at [1059, 200] on link "編集" at bounding box center [1055, 202] width 49 height 27
select select "closed"
click at [1461, 35] on div at bounding box center [1463, 27] width 19 height 19
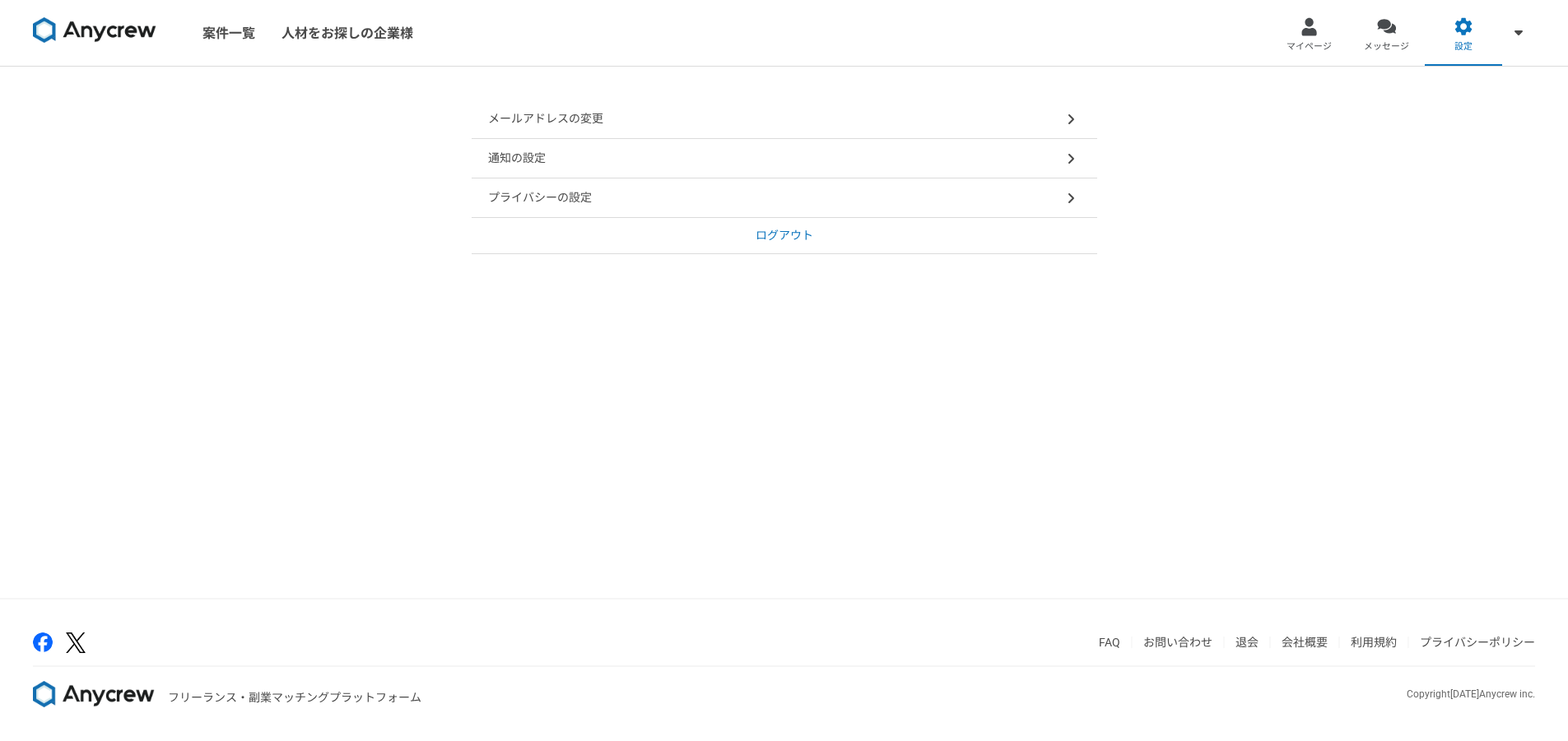
click at [717, 324] on div "メールアドレスの変更 通知の設定 プライバシーの設定 ログアウト" at bounding box center [784, 332] width 1568 height 531
click at [236, 47] on link "案件一覧" at bounding box center [228, 32] width 79 height 66
